Goal: Task Accomplishment & Management: Manage account settings

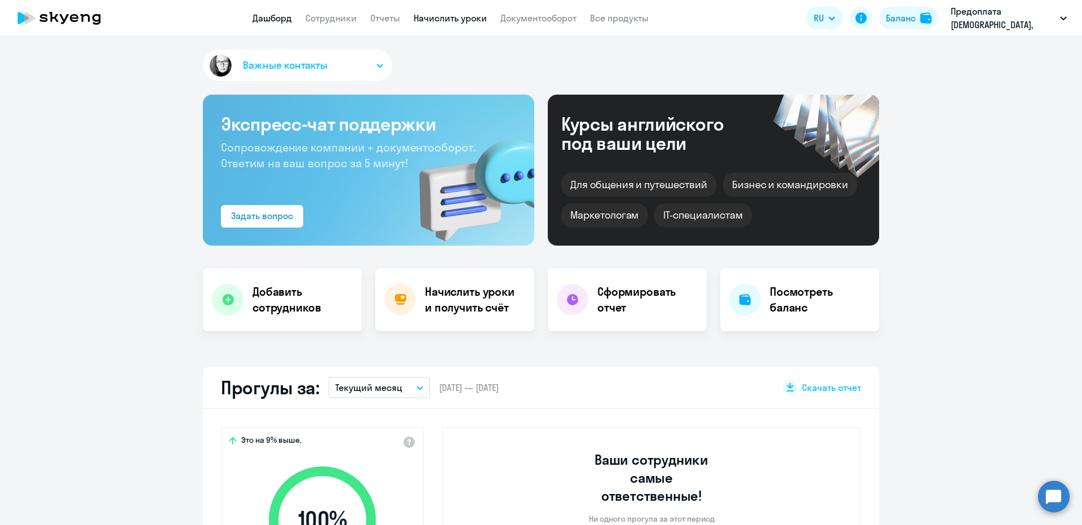
click at [450, 20] on link "Начислить уроки" at bounding box center [450, 17] width 73 height 11
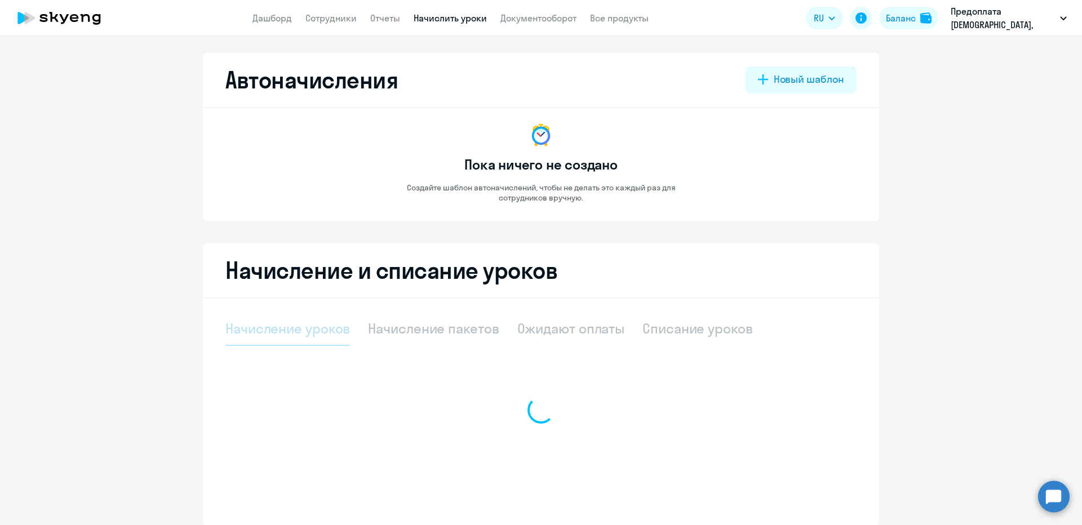
select select "10"
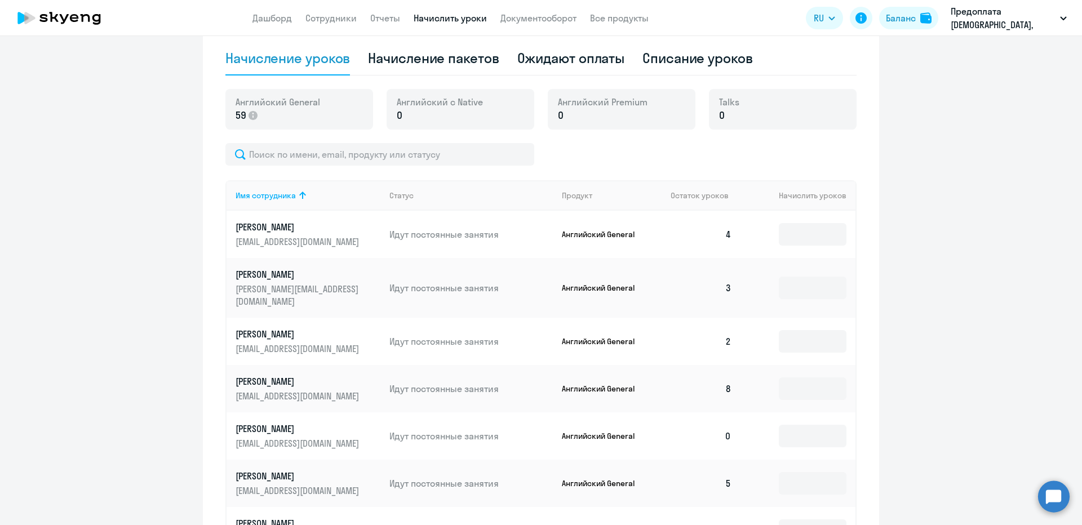
scroll to position [524, 0]
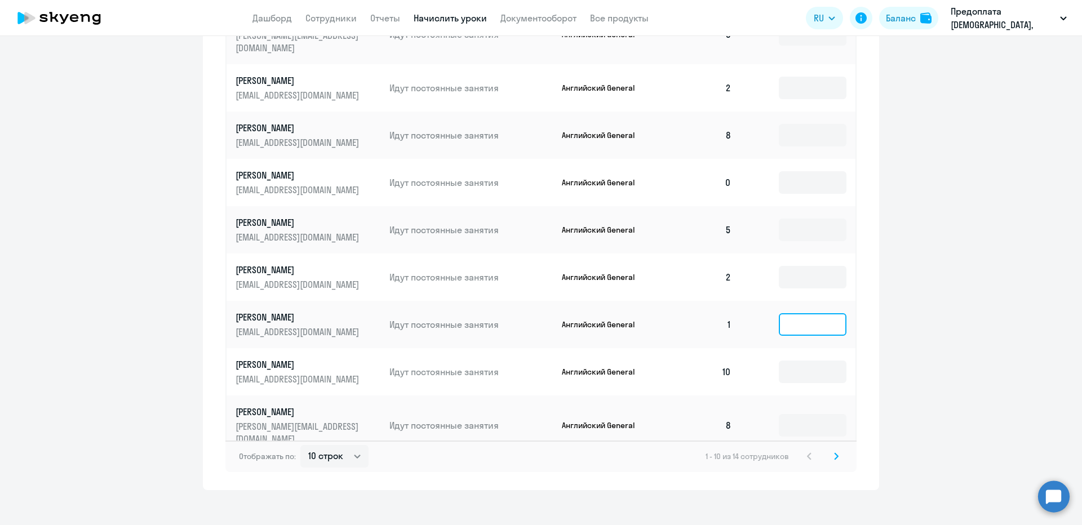
click at [787, 313] on input at bounding box center [813, 324] width 68 height 23
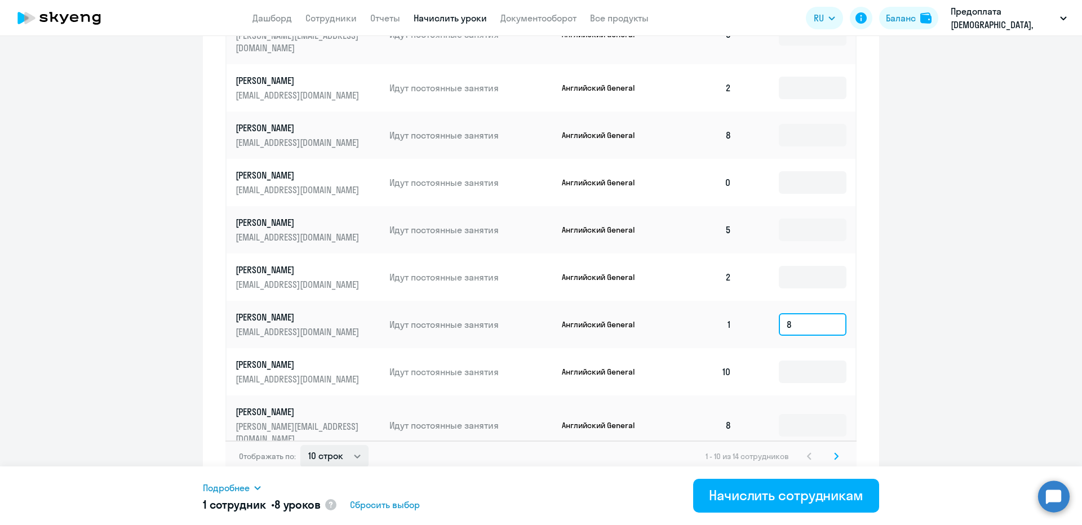
type input "8"
select select "30"
click at [300, 445] on select "10 строк 30 строк 50 строк" at bounding box center [334, 456] width 68 height 23
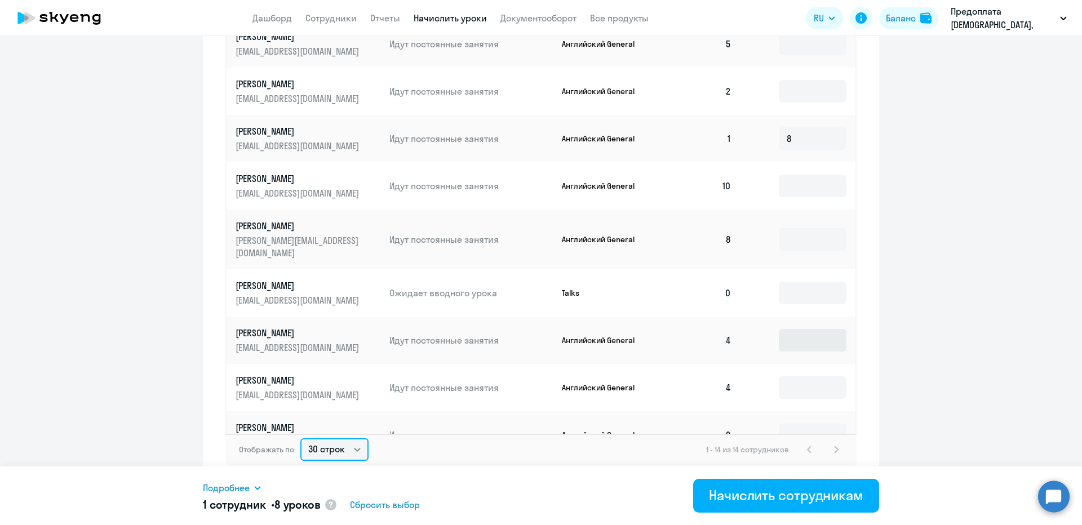
scroll to position [534, 0]
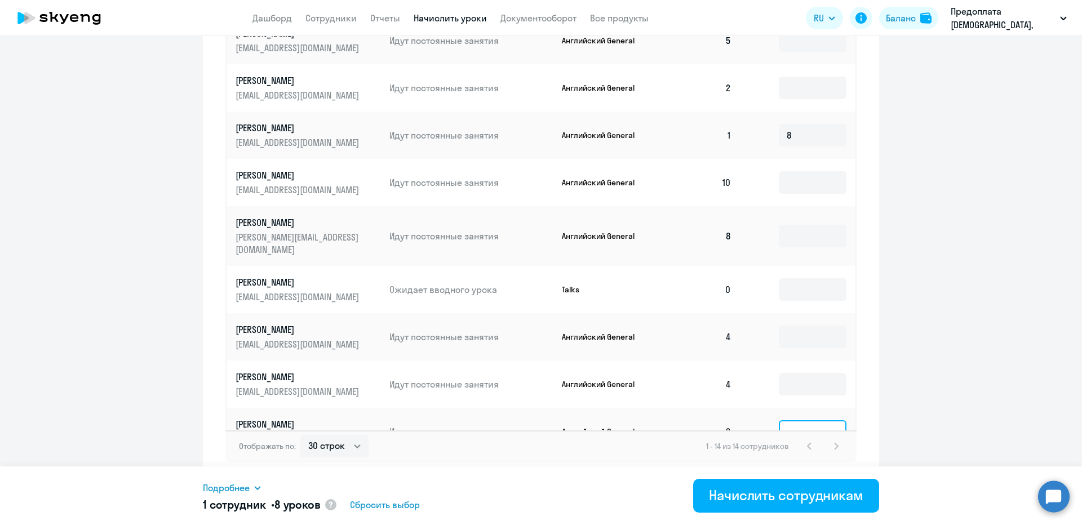
click at [779, 421] on input at bounding box center [813, 432] width 68 height 23
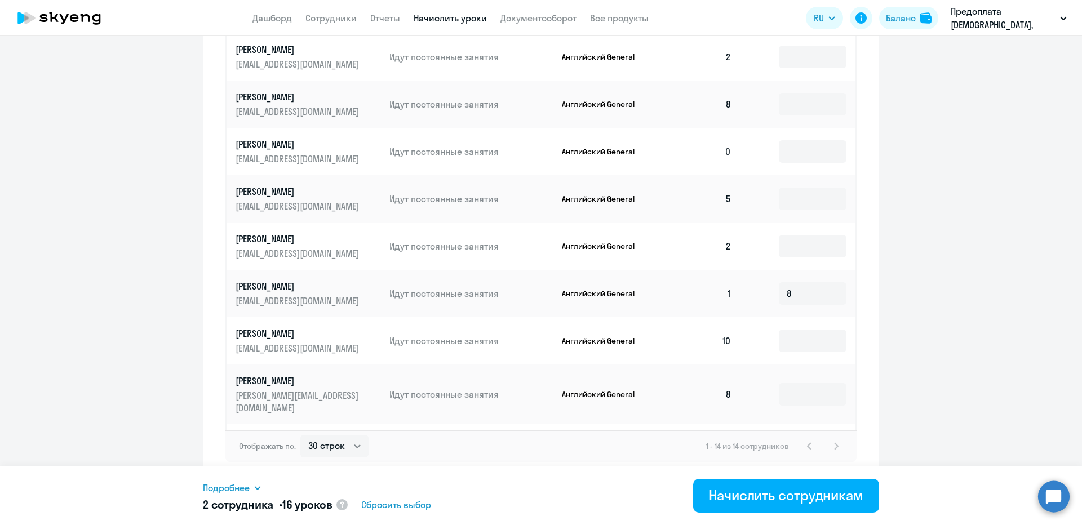
scroll to position [0, 0]
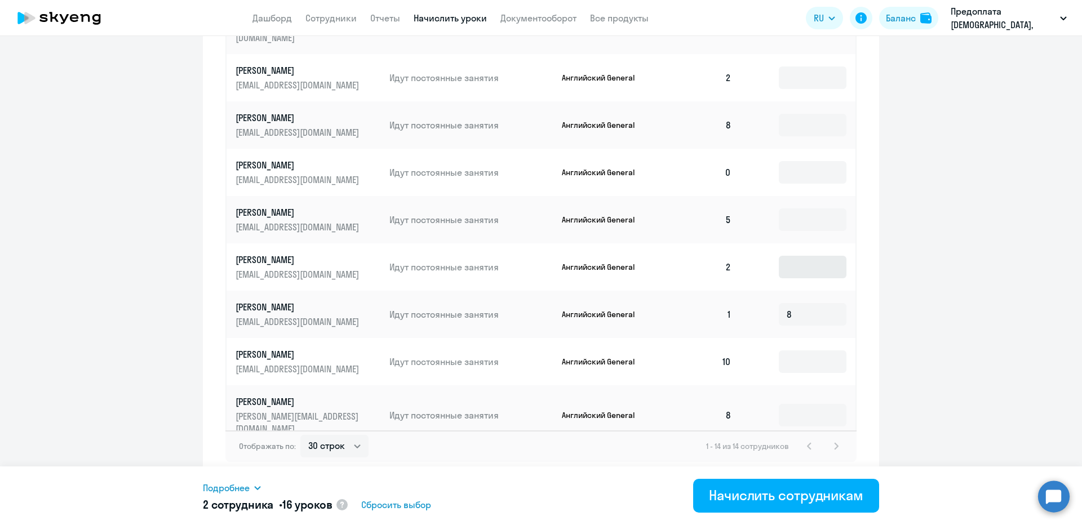
type input "8"
click at [790, 258] on input at bounding box center [813, 267] width 68 height 23
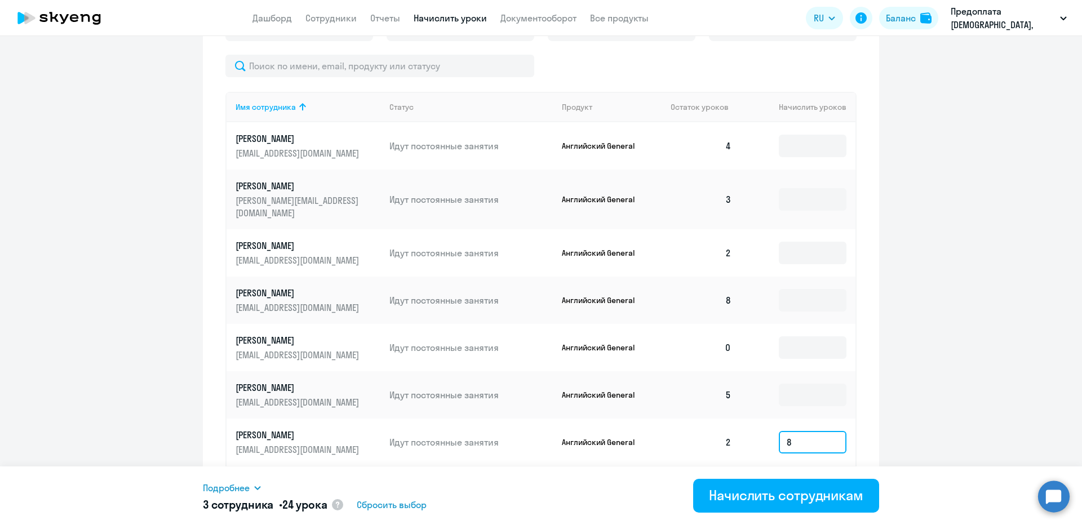
scroll to position [331, 0]
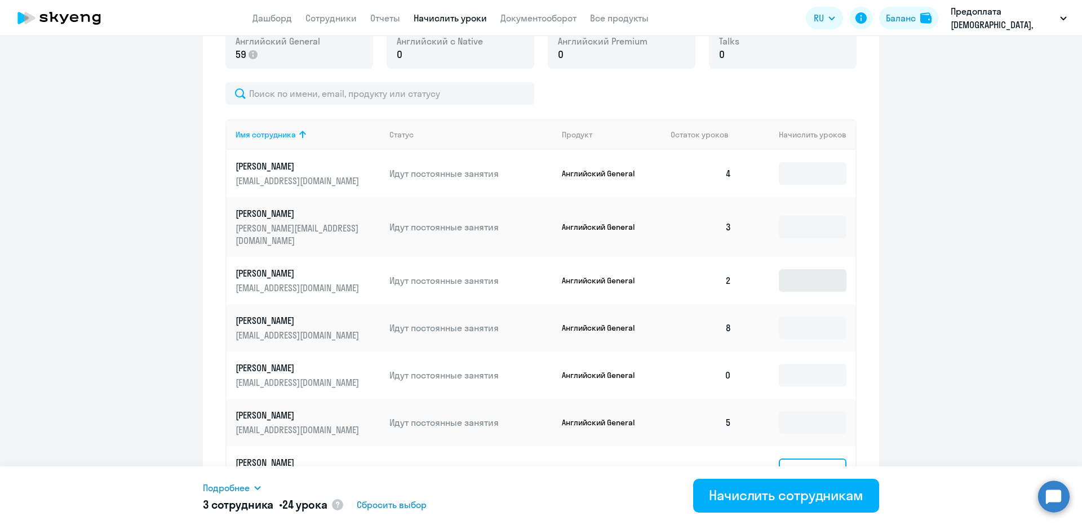
type input "8"
click at [789, 273] on input at bounding box center [813, 280] width 68 height 23
type input "8"
click at [779, 225] on input at bounding box center [813, 227] width 68 height 23
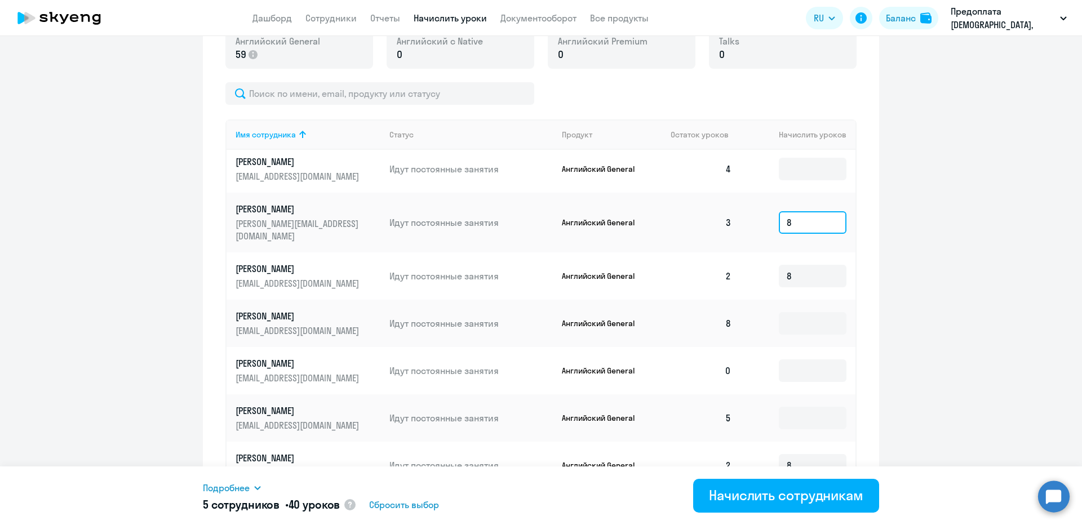
scroll to position [0, 0]
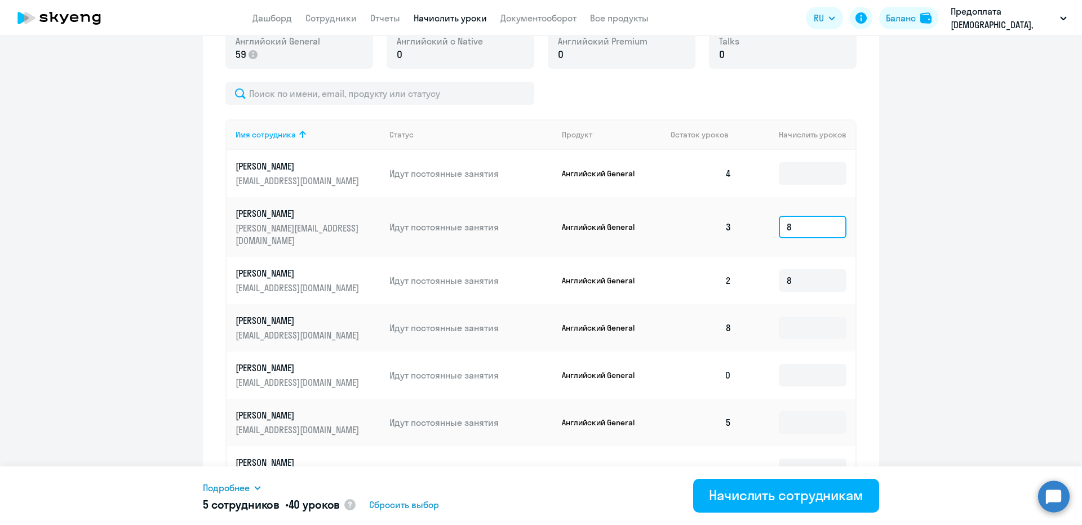
drag, startPoint x: 778, startPoint y: 220, endPoint x: 750, endPoint y: 219, distance: 28.2
click at [750, 219] on td "8" at bounding box center [798, 227] width 115 height 60
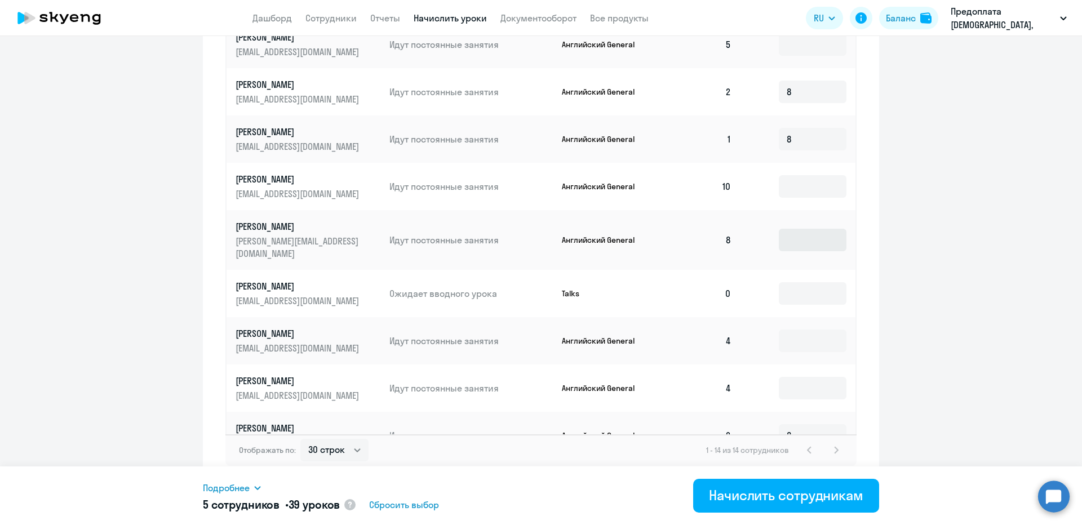
scroll to position [534, 0]
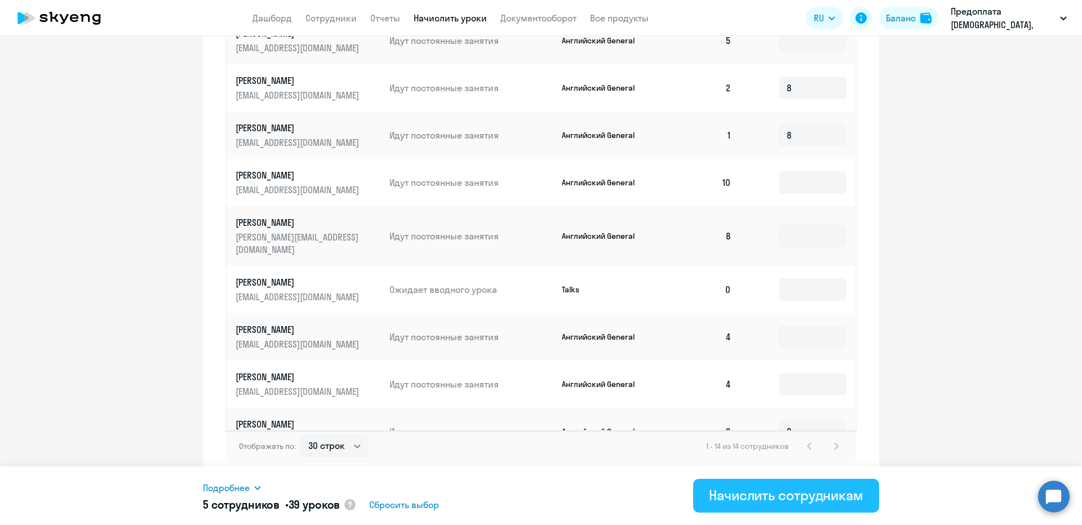
type input "7"
click at [790, 497] on div "Начислить сотрудникам" at bounding box center [786, 495] width 154 height 18
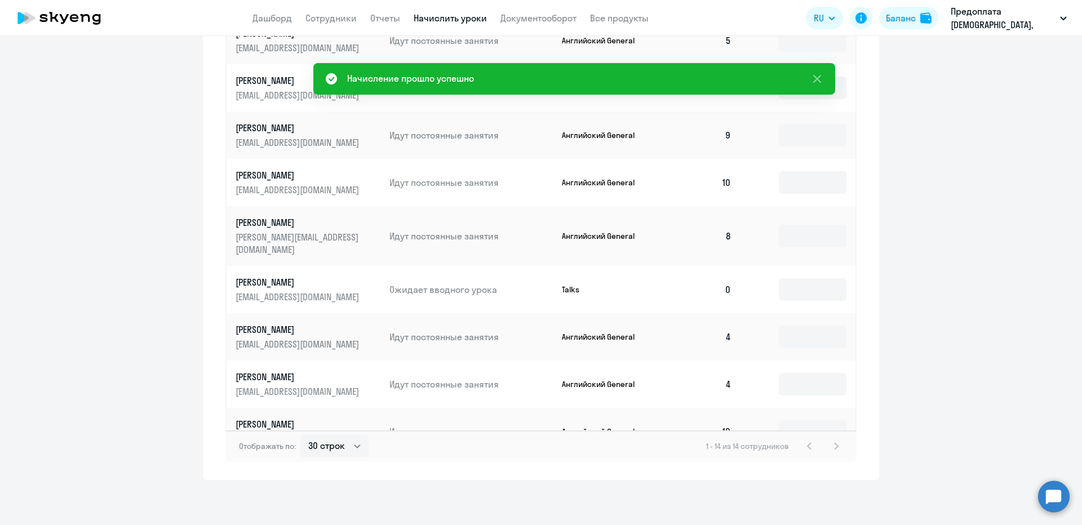
click at [817, 82] on icon at bounding box center [818, 79] width 14 height 14
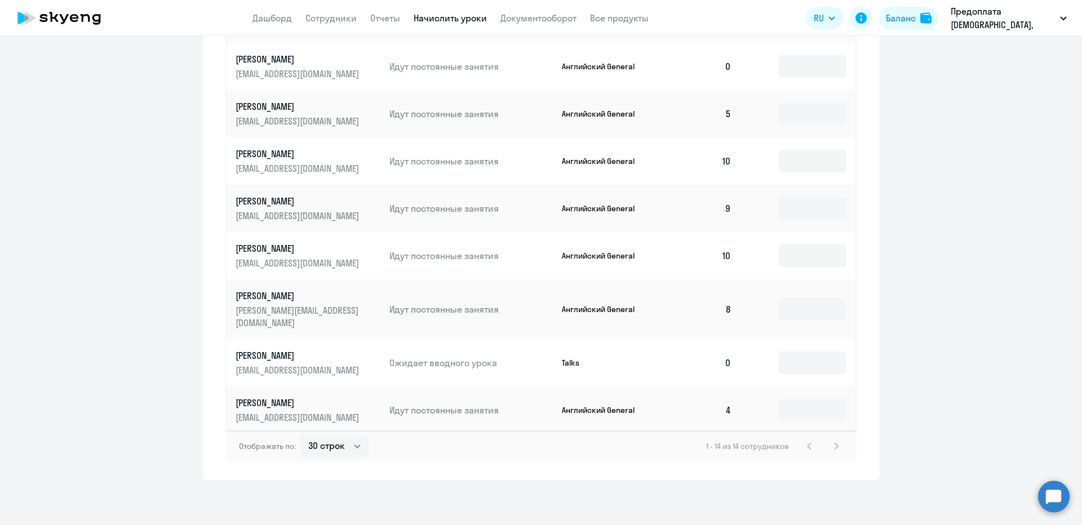
scroll to position [0, 0]
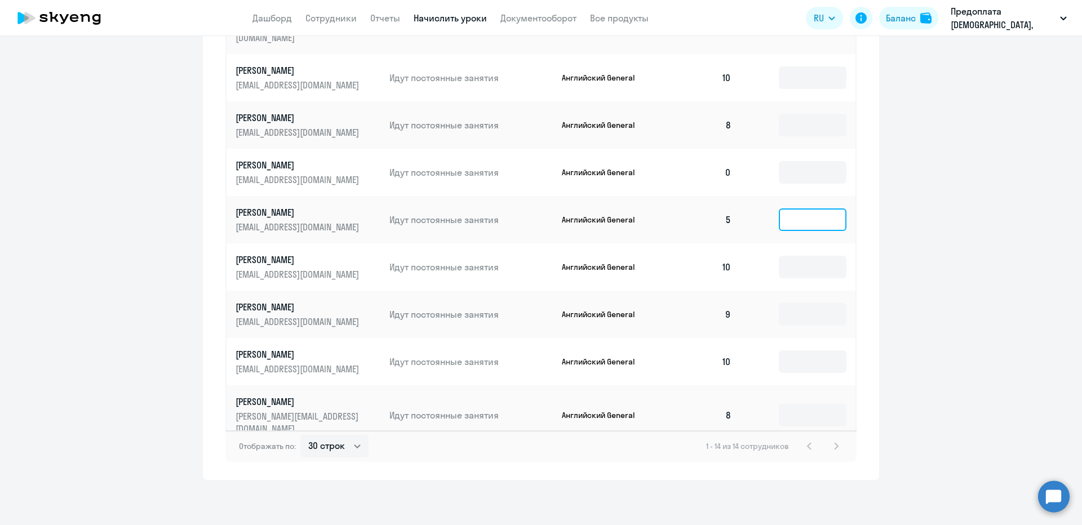
click at [797, 215] on input at bounding box center [813, 220] width 68 height 23
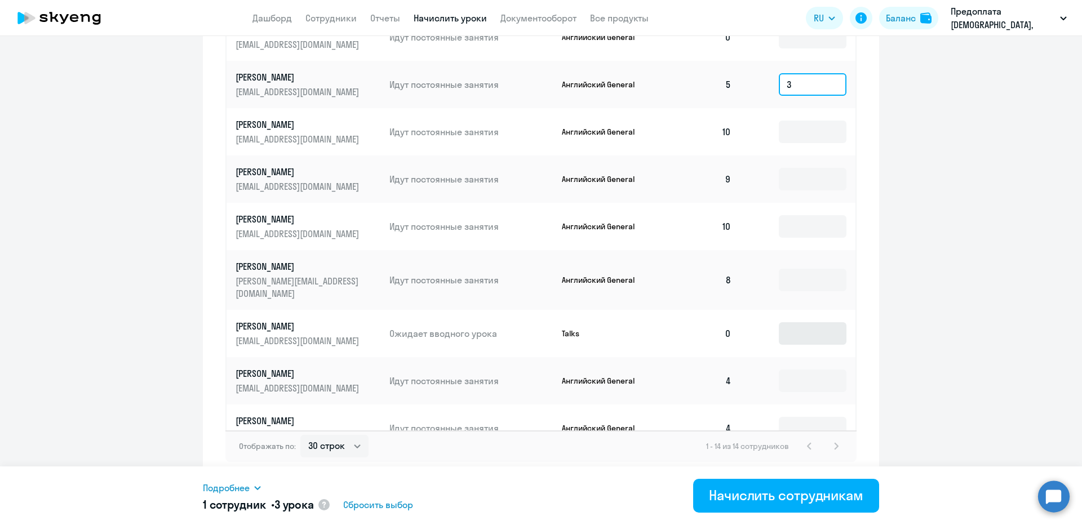
scroll to position [179, 0]
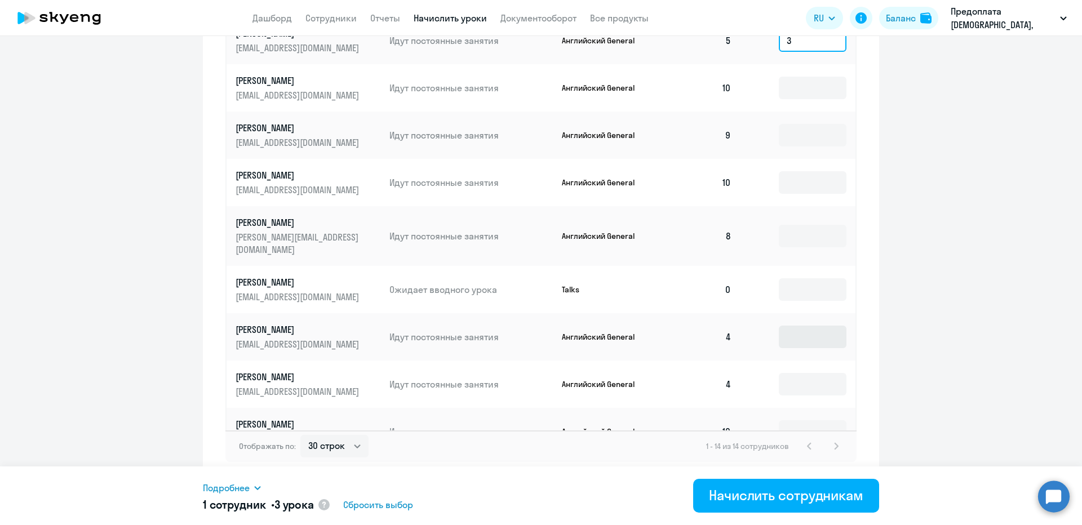
type input "3"
click at [793, 326] on input at bounding box center [813, 337] width 68 height 23
type input "4"
click at [789, 373] on input at bounding box center [813, 384] width 68 height 23
type input "4"
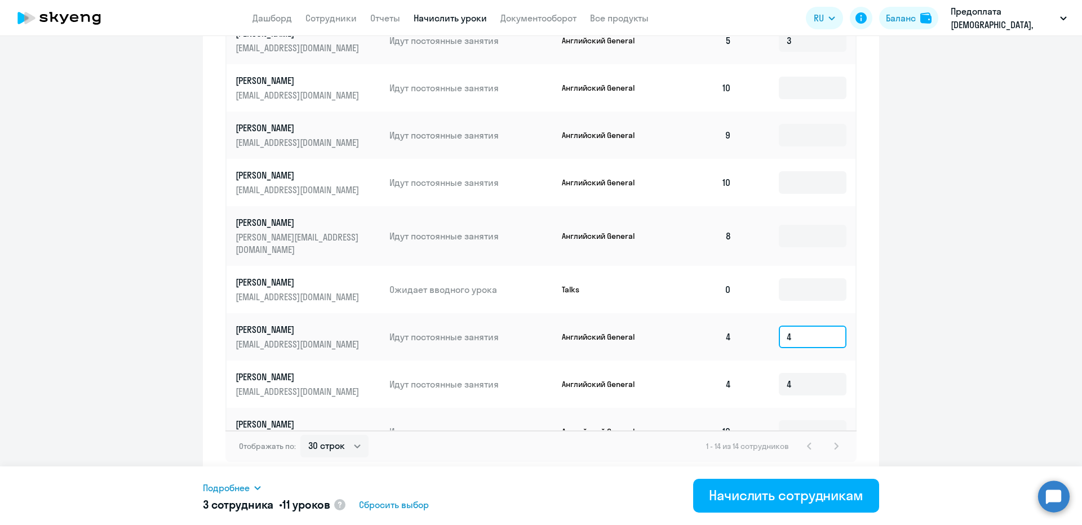
click at [791, 326] on input "4" at bounding box center [813, 337] width 68 height 23
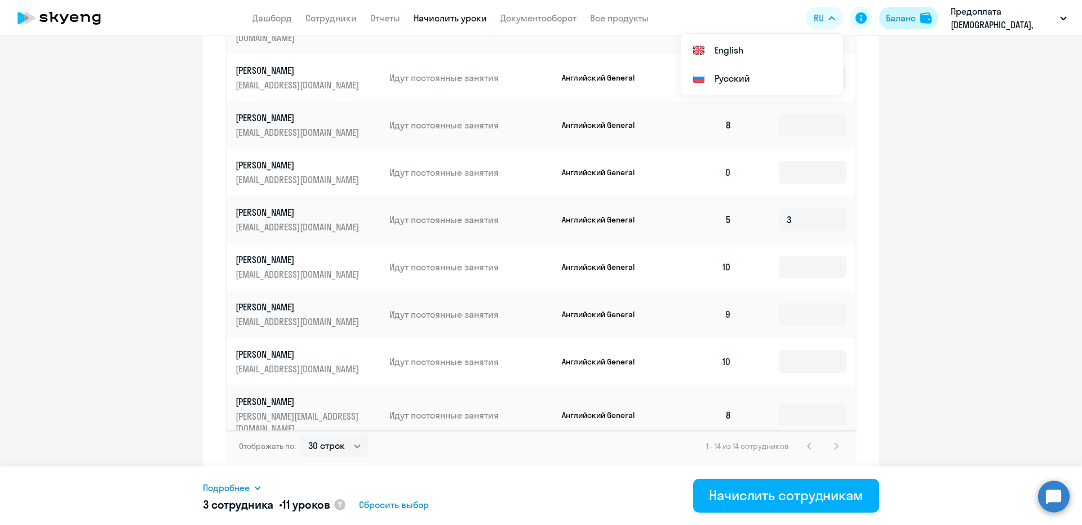
click at [912, 25] on button "Баланс" at bounding box center [908, 18] width 59 height 23
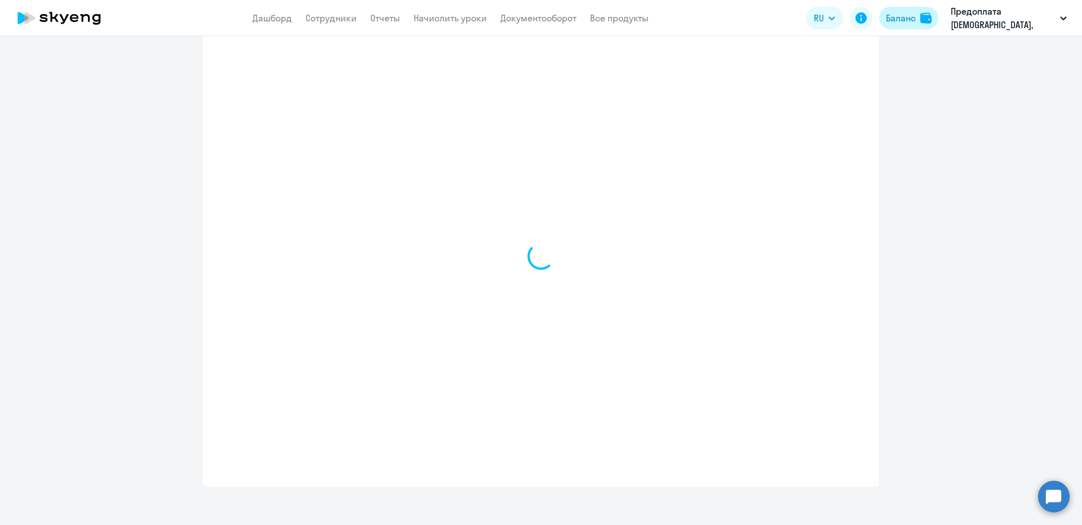
scroll to position [489, 0]
select select "english_adult_not_native_speaker"
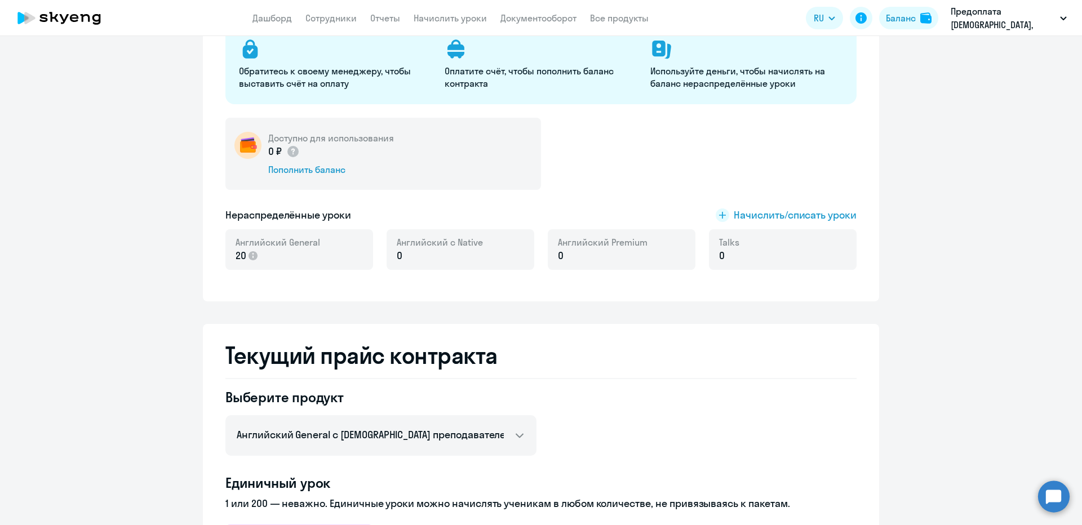
scroll to position [0, 0]
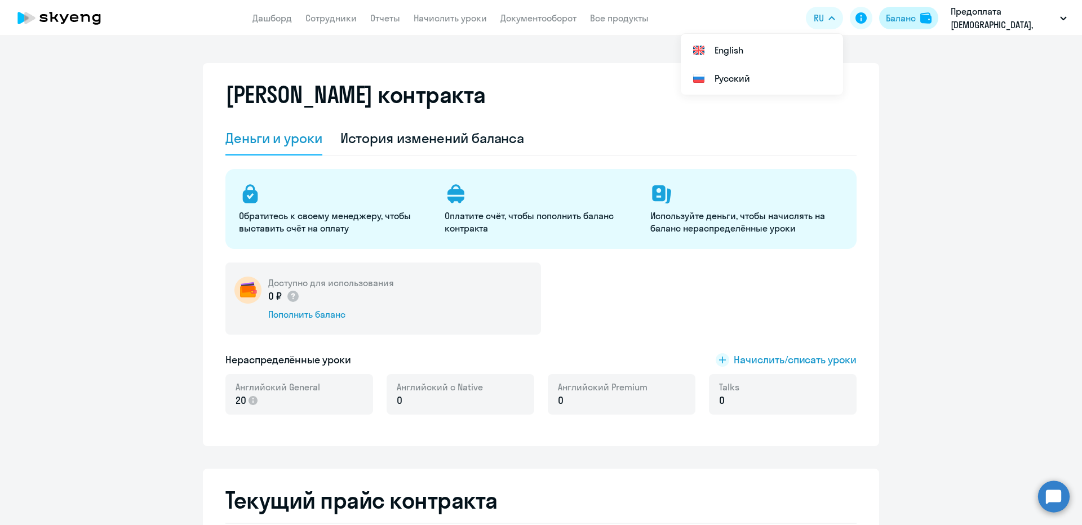
click at [907, 21] on div "Баланс" at bounding box center [901, 18] width 30 height 14
click at [435, 20] on link "Начислить уроки" at bounding box center [450, 17] width 73 height 11
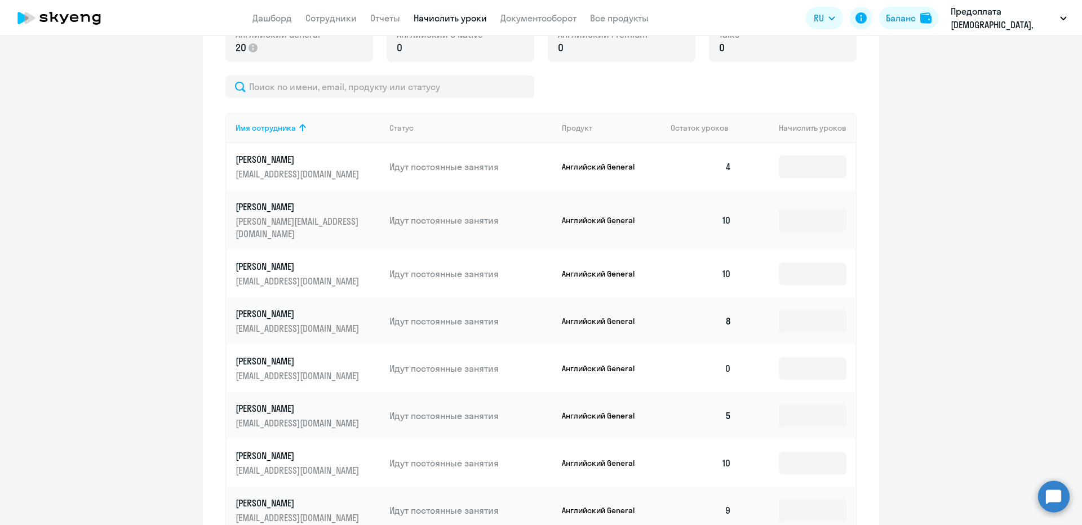
scroll to position [524, 0]
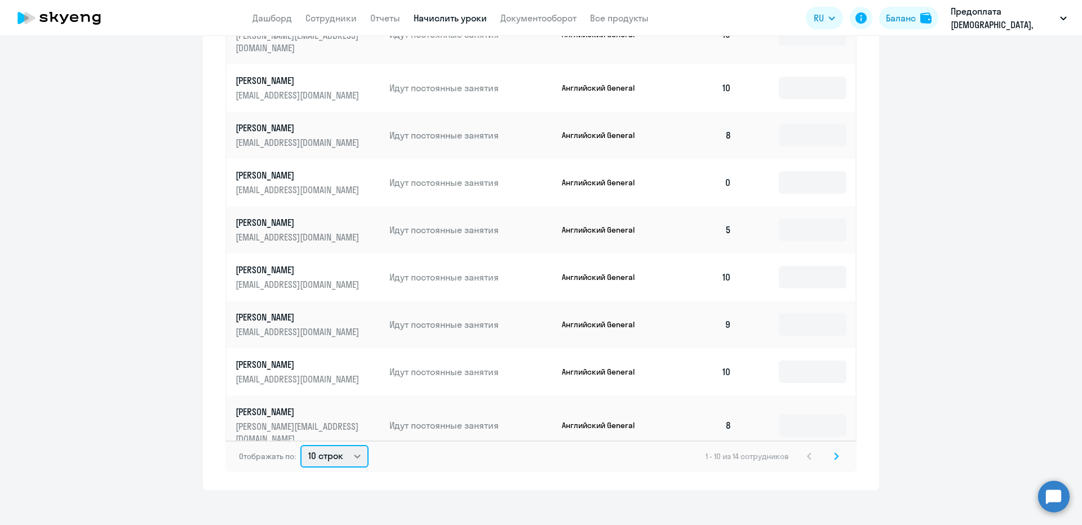
select select "30"
click at [300, 445] on select "10 строк 30 строк 50 строк" at bounding box center [334, 456] width 68 height 23
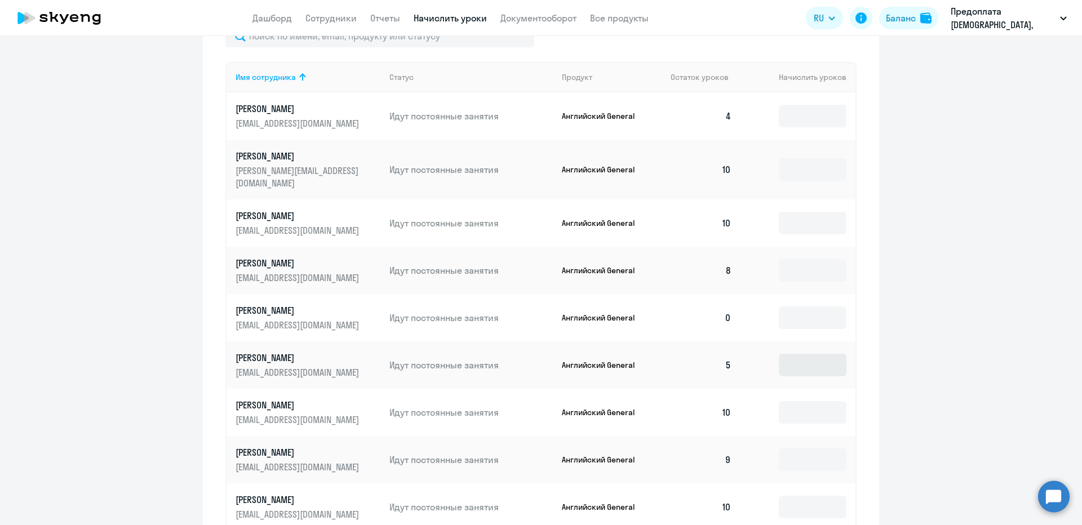
scroll to position [321, 0]
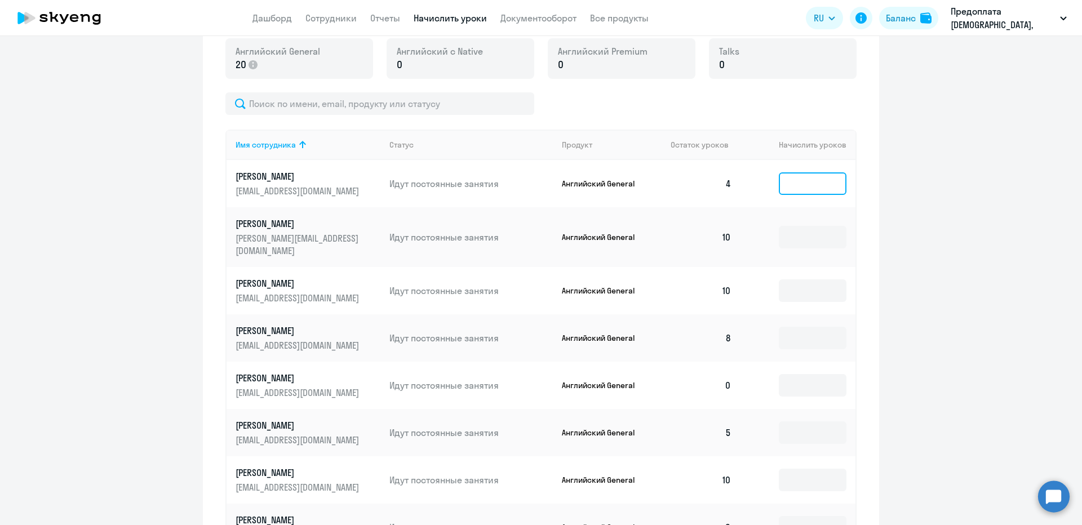
click at [786, 182] on input at bounding box center [813, 184] width 68 height 23
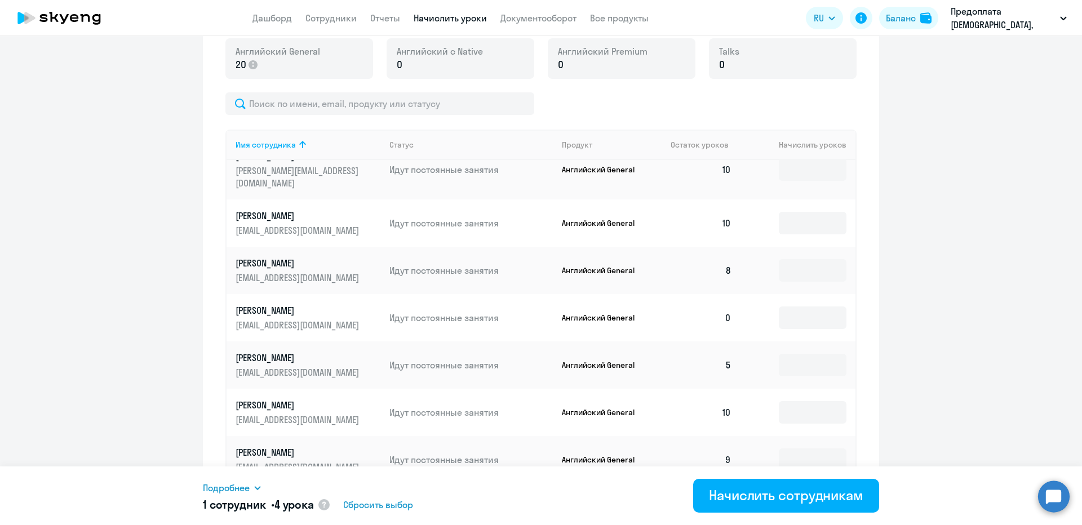
scroll to position [135, 0]
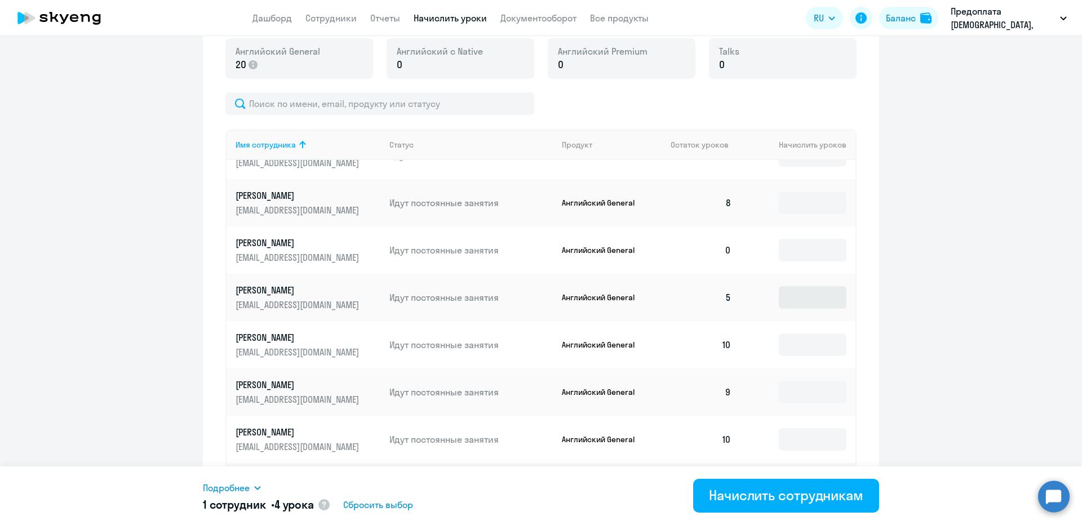
type input "4"
click at [782, 286] on input at bounding box center [813, 297] width 68 height 23
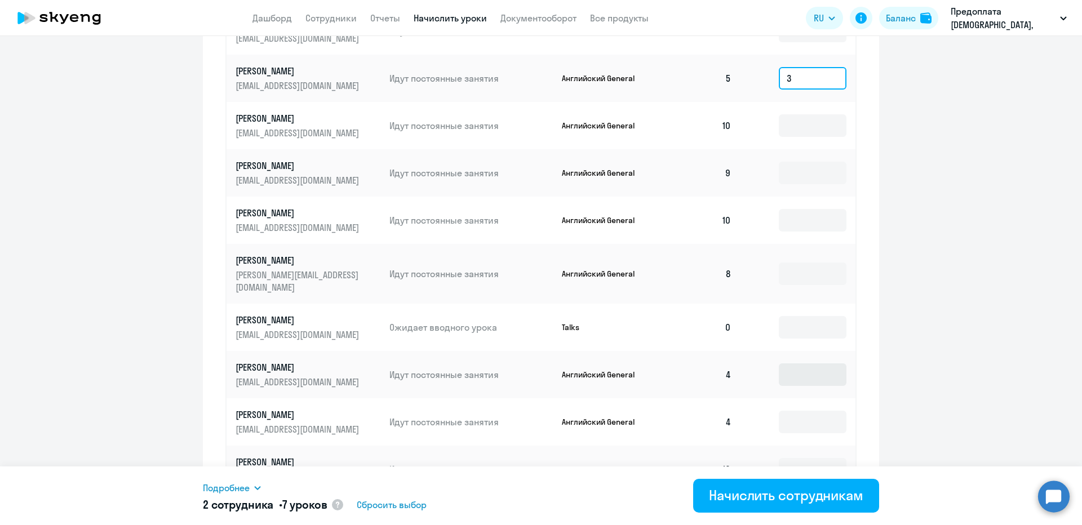
scroll to position [524, 0]
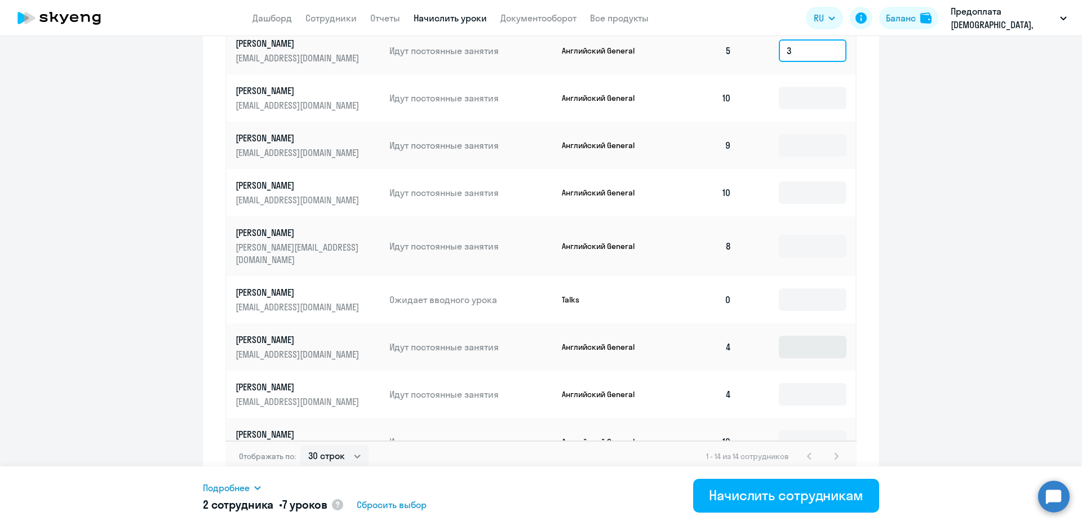
type input "3"
click at [792, 336] on input at bounding box center [813, 347] width 68 height 23
click at [779, 383] on input at bounding box center [813, 394] width 68 height 23
type input "4"
click at [788, 336] on input at bounding box center [813, 347] width 68 height 23
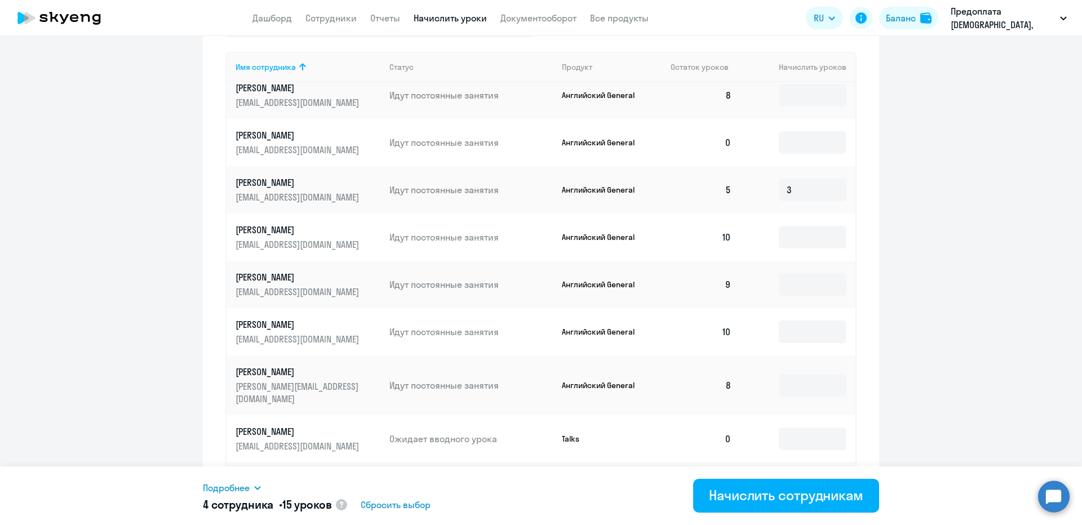
scroll to position [179, 0]
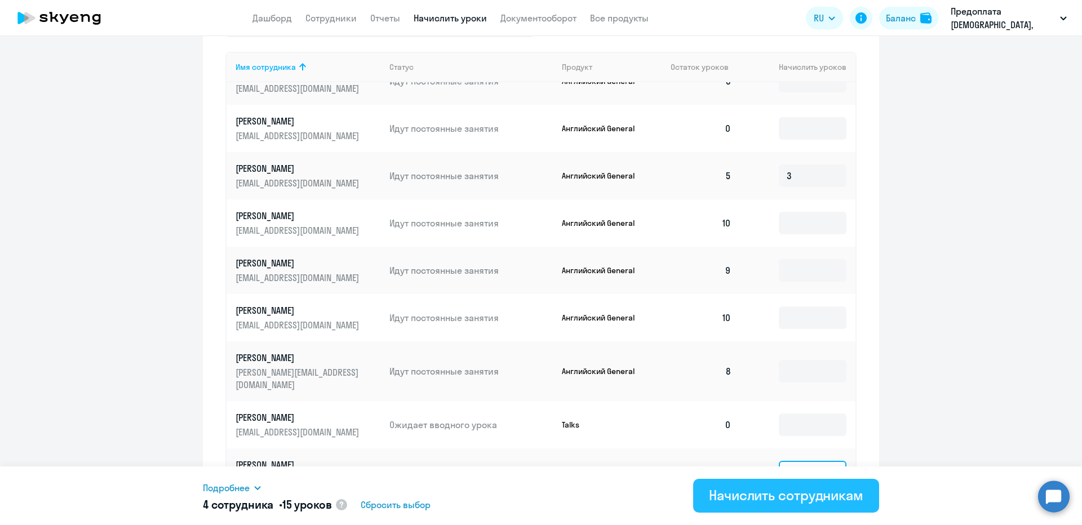
type input "4"
click at [803, 504] on div "Начислить сотрудникам" at bounding box center [786, 495] width 154 height 18
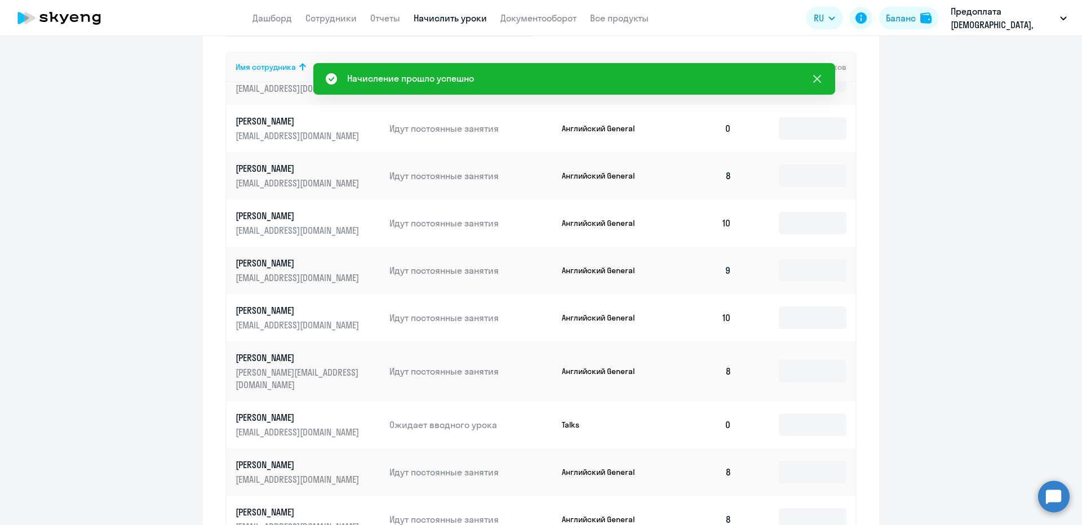
click at [813, 76] on icon at bounding box center [818, 79] width 14 height 14
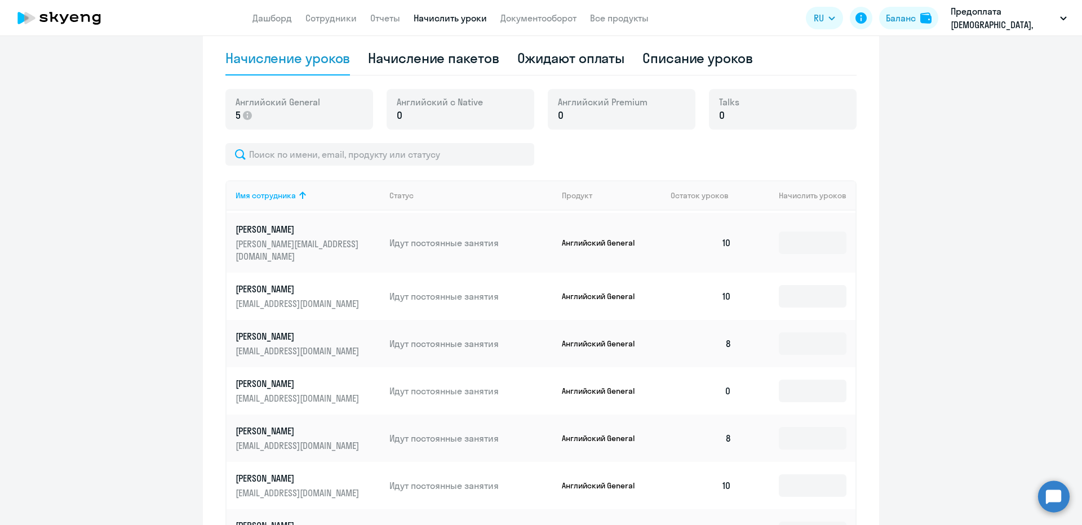
scroll to position [16, 0]
